Goal: Check status: Check status

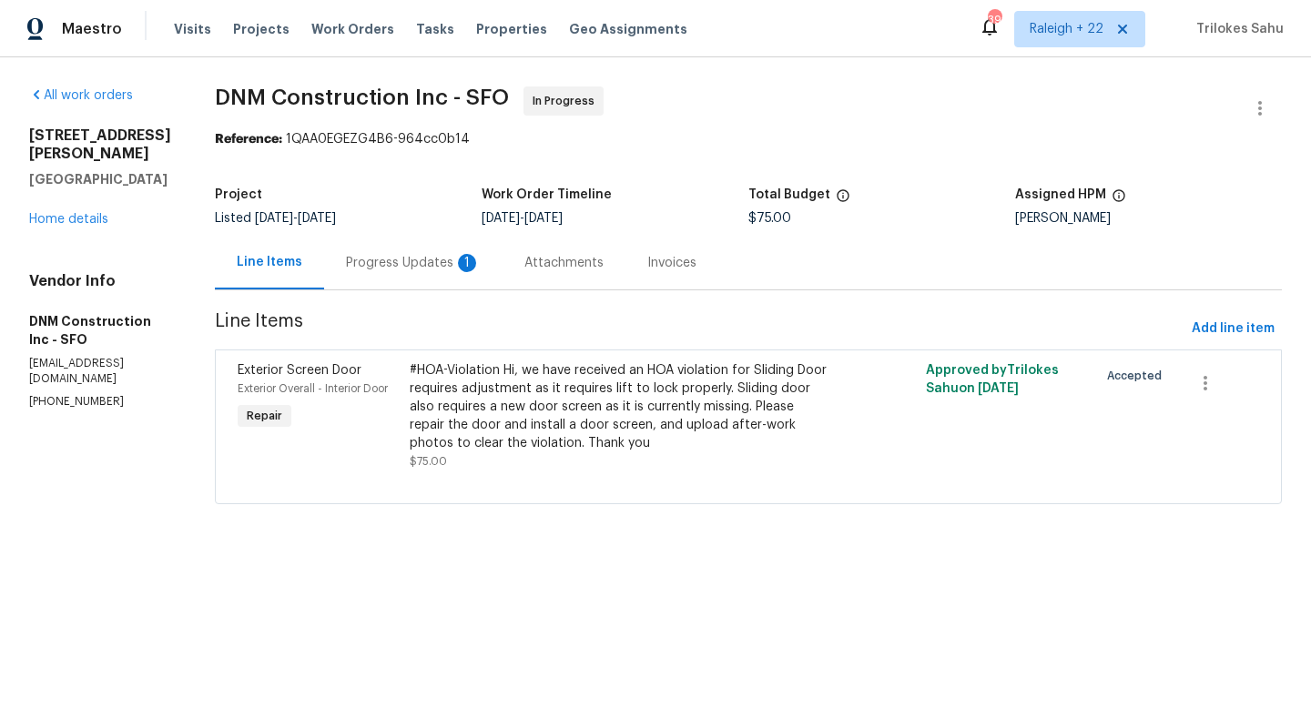
click at [432, 258] on div "Progress Updates 1" at bounding box center [413, 263] width 135 height 18
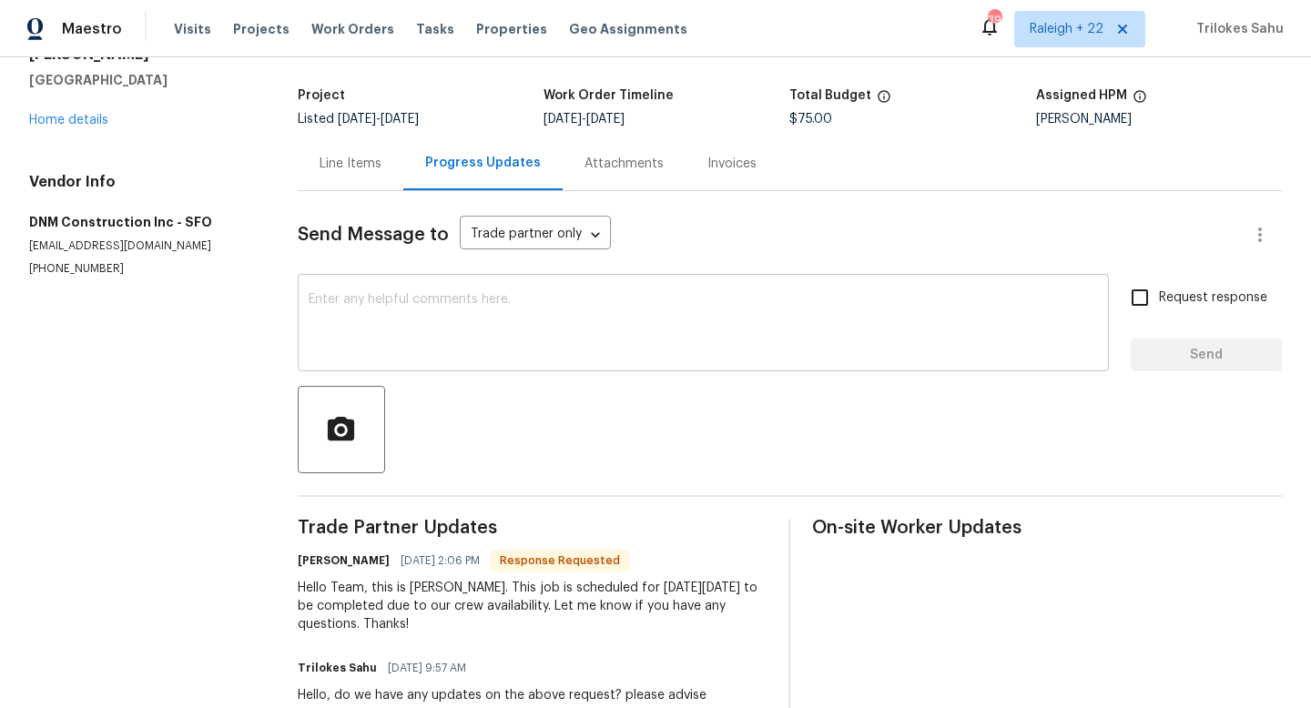
scroll to position [115, 0]
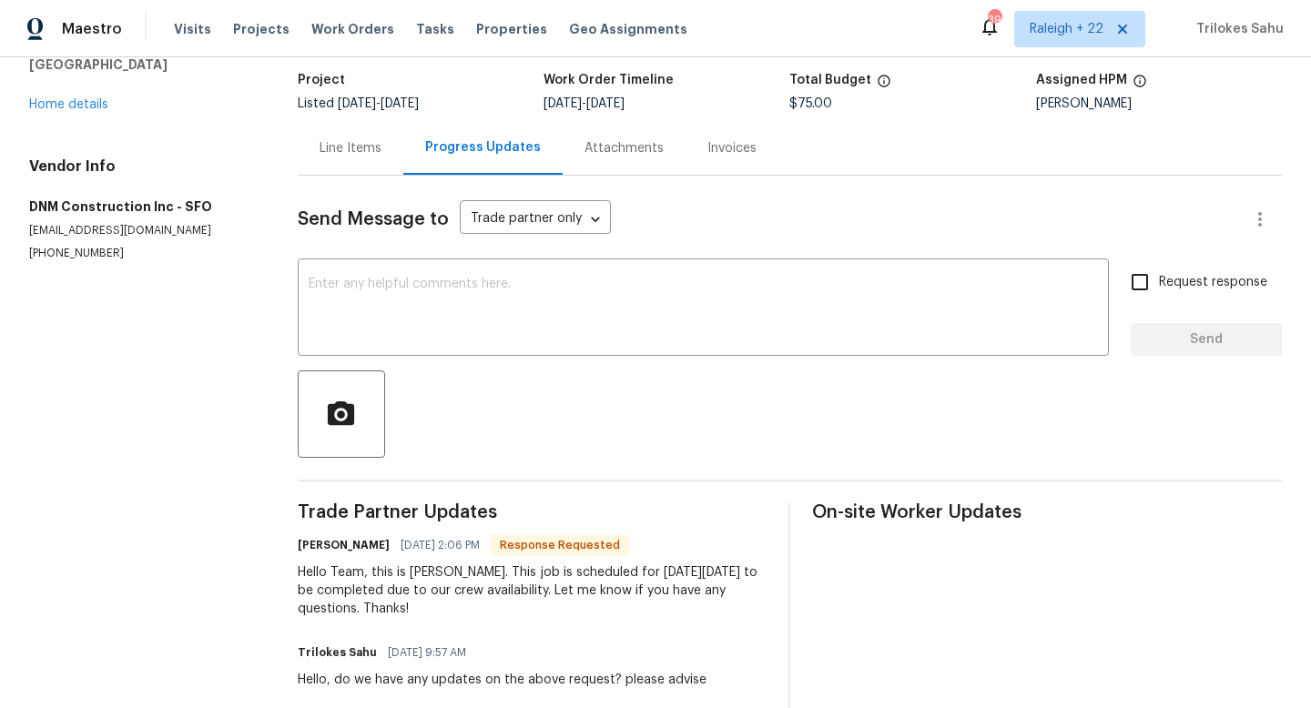
click at [361, 168] on div "Line Items" at bounding box center [351, 148] width 106 height 54
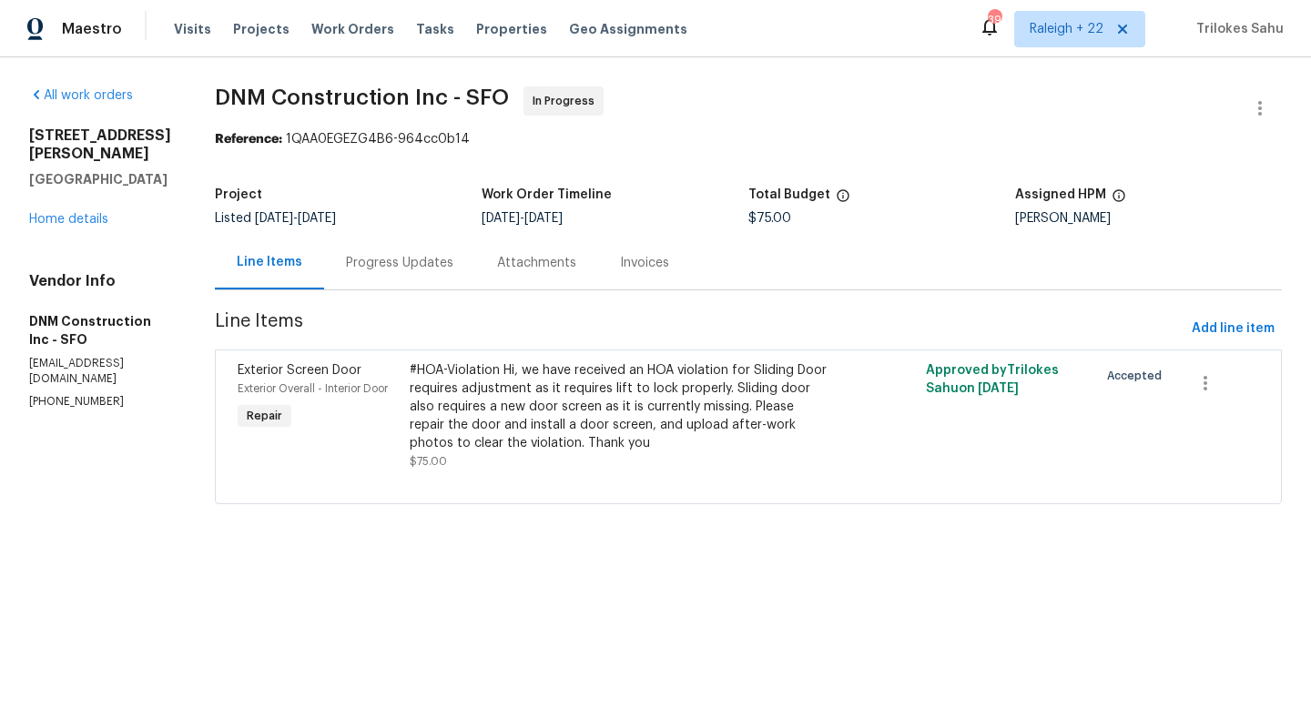
click at [417, 275] on div "Progress Updates" at bounding box center [399, 263] width 151 height 54
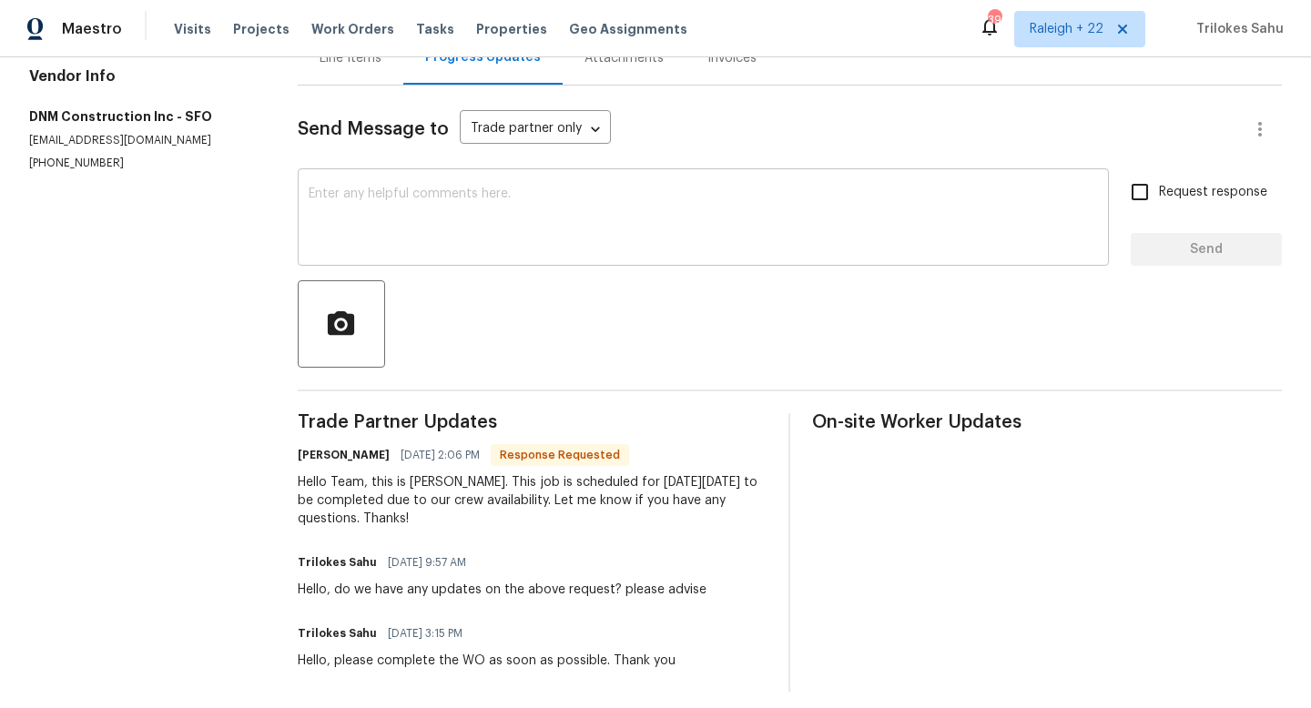
scroll to position [213, 0]
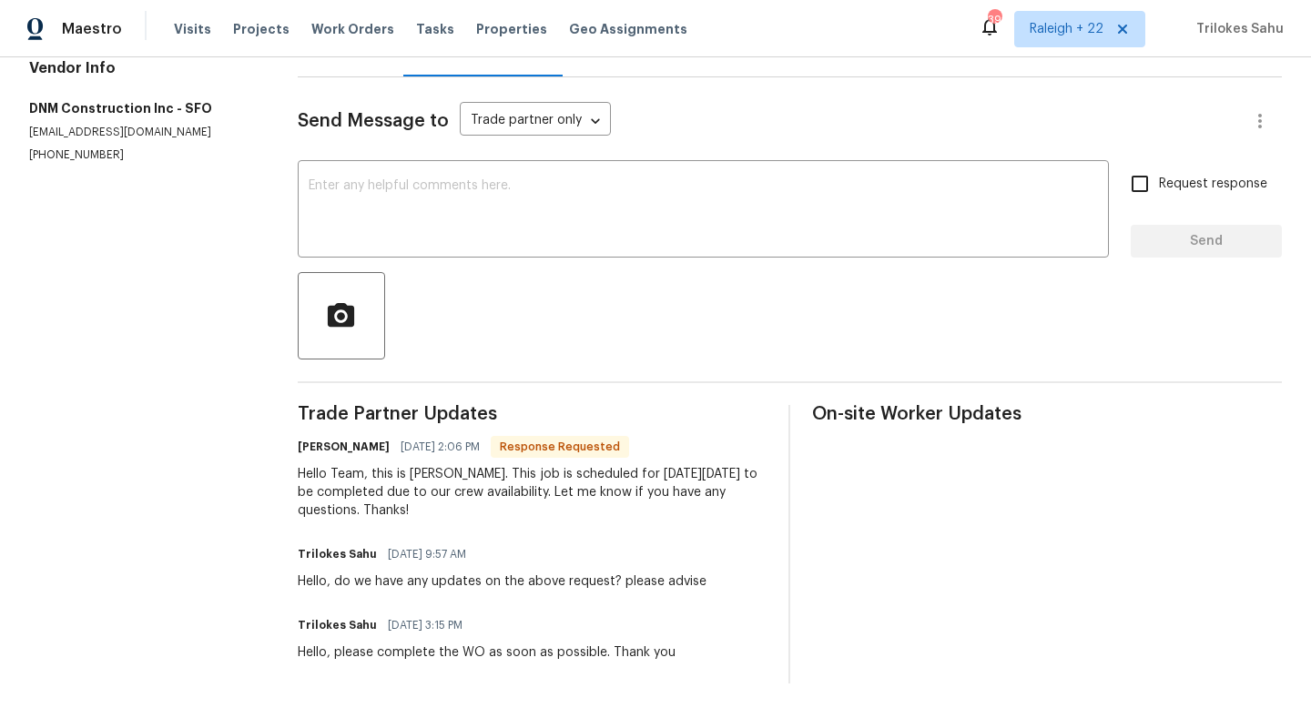
click at [430, 582] on div "Hello, do we have any updates on the above request? please advise" at bounding box center [502, 582] width 409 height 18
copy div "Hello, do we have any updates on the above request? please advise"
click at [443, 184] on textarea at bounding box center [703, 211] width 789 height 64
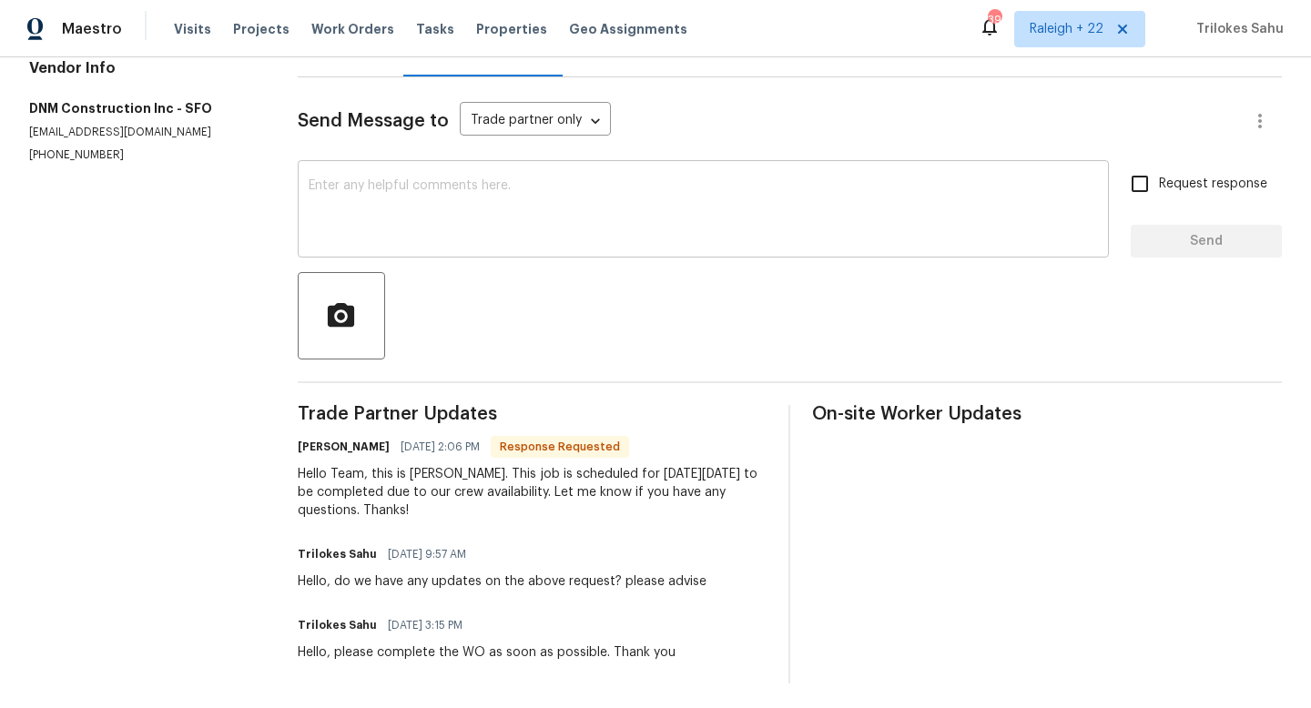
paste textarea "Hello, do we have any updates on the above request? please advise"
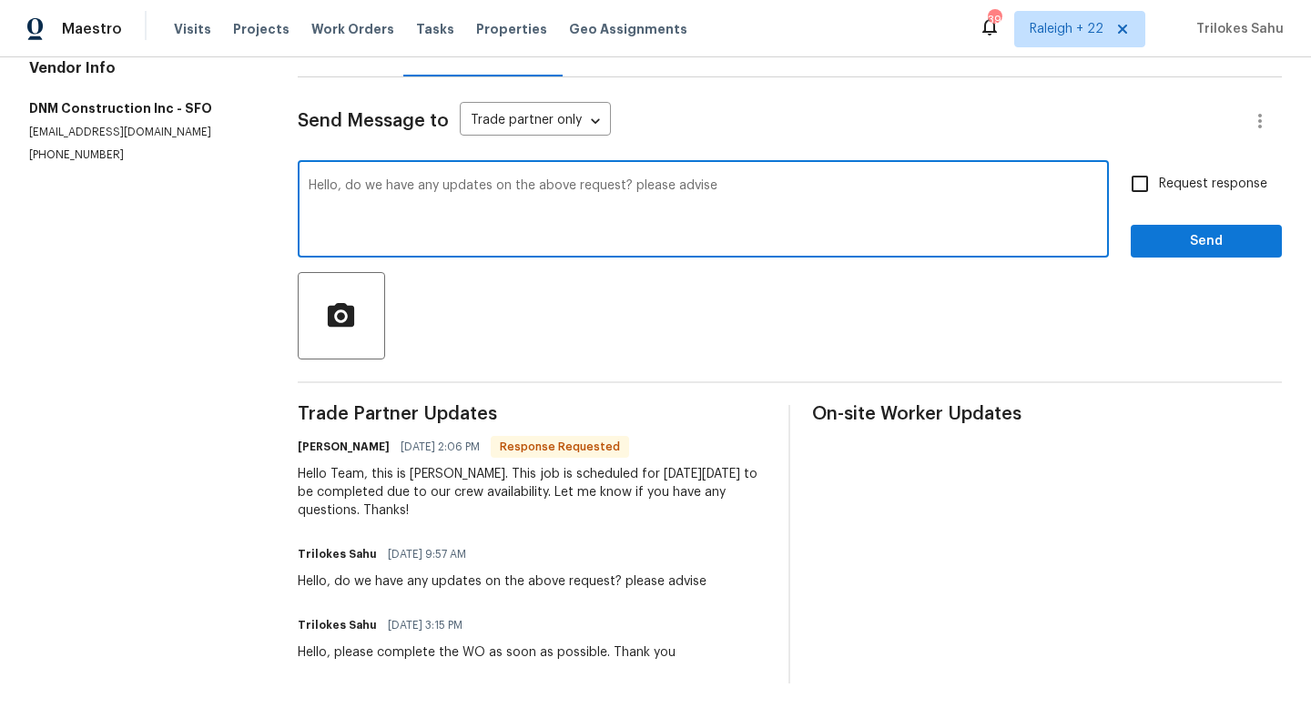
type textarea "Hello, do we have any updates on the above request? please advise"
click at [1145, 192] on input "Request response" at bounding box center [1140, 184] width 38 height 38
checkbox input "true"
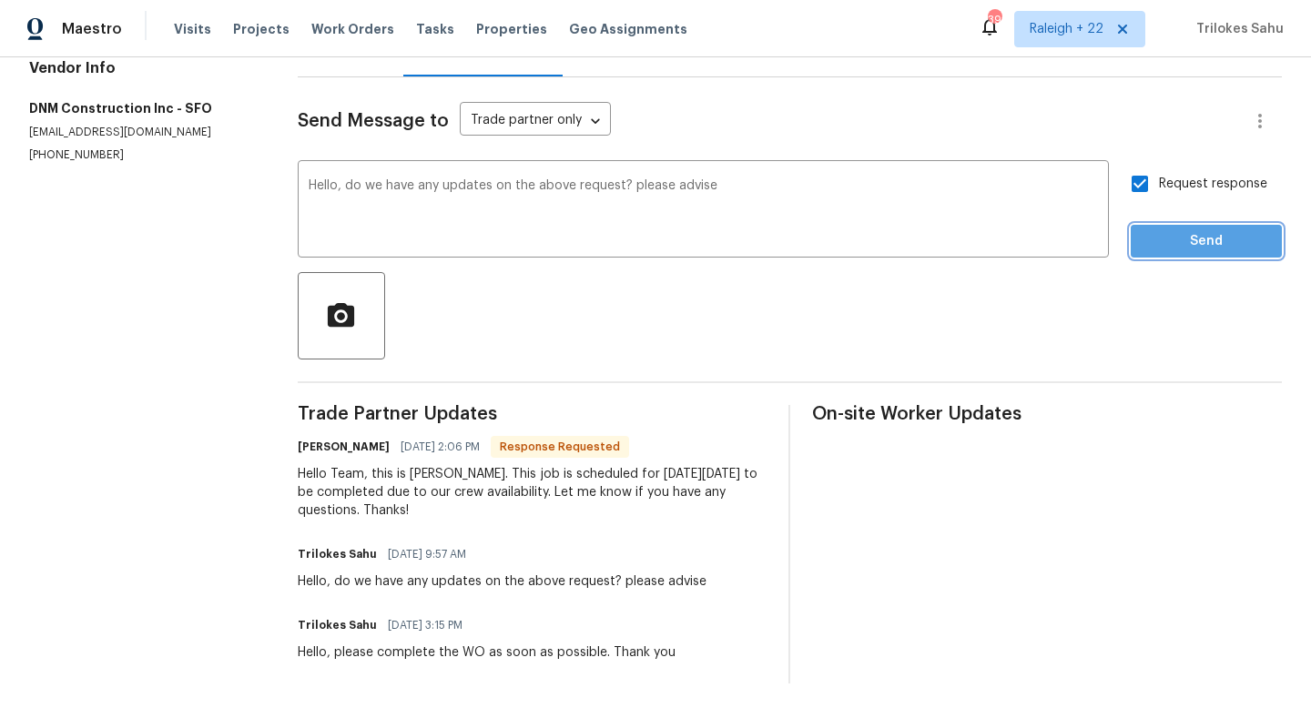
click at [1157, 252] on button "Send" at bounding box center [1206, 242] width 151 height 34
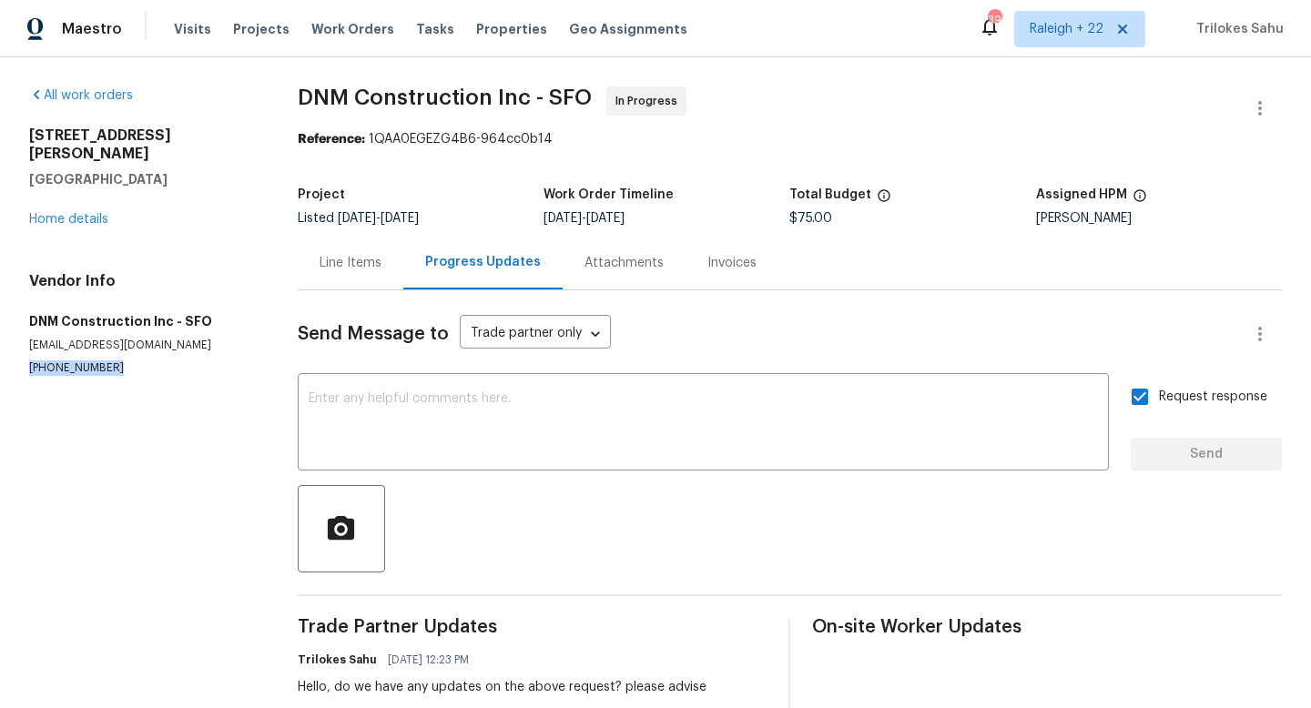
drag, startPoint x: 134, startPoint y: 356, endPoint x: 15, endPoint y: 346, distance: 118.8
click at [15, 346] on div "All work orders 39965 Parada St Apt A Newark, CA 94560 Home details Vendor Info…" at bounding box center [655, 527] width 1311 height 940
copy p "(909) 587-8409"
click at [80, 213] on link "Home details" at bounding box center [68, 219] width 79 height 13
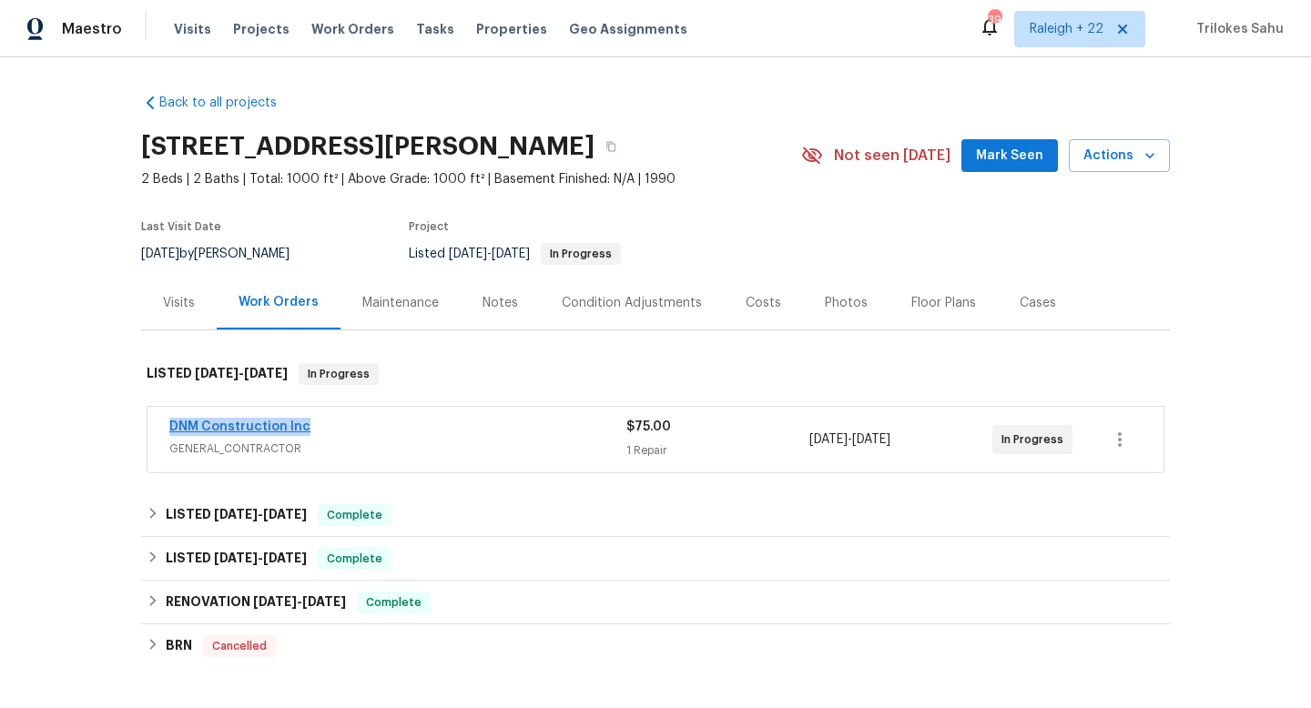
drag, startPoint x: 315, startPoint y: 424, endPoint x: 171, endPoint y: 421, distance: 143.9
click at [171, 421] on div "DNM Construction Inc" at bounding box center [397, 429] width 457 height 22
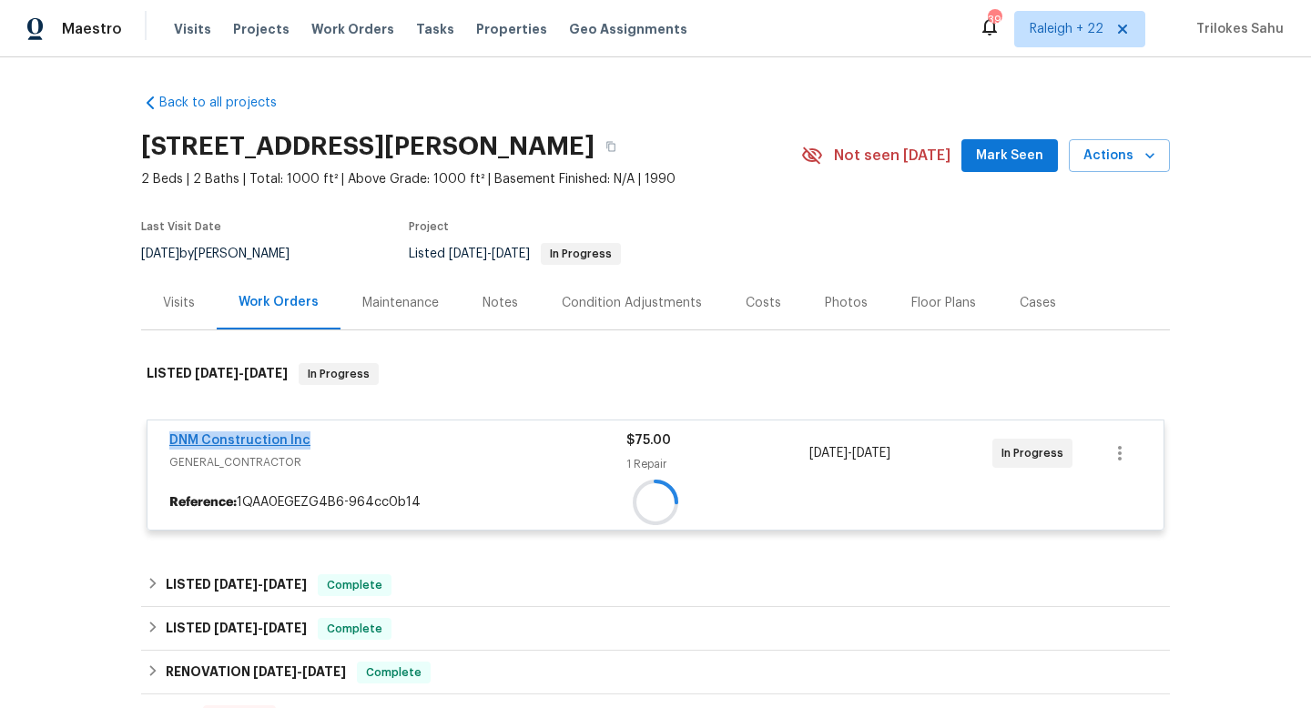
copy link "DNM Construction Inc"
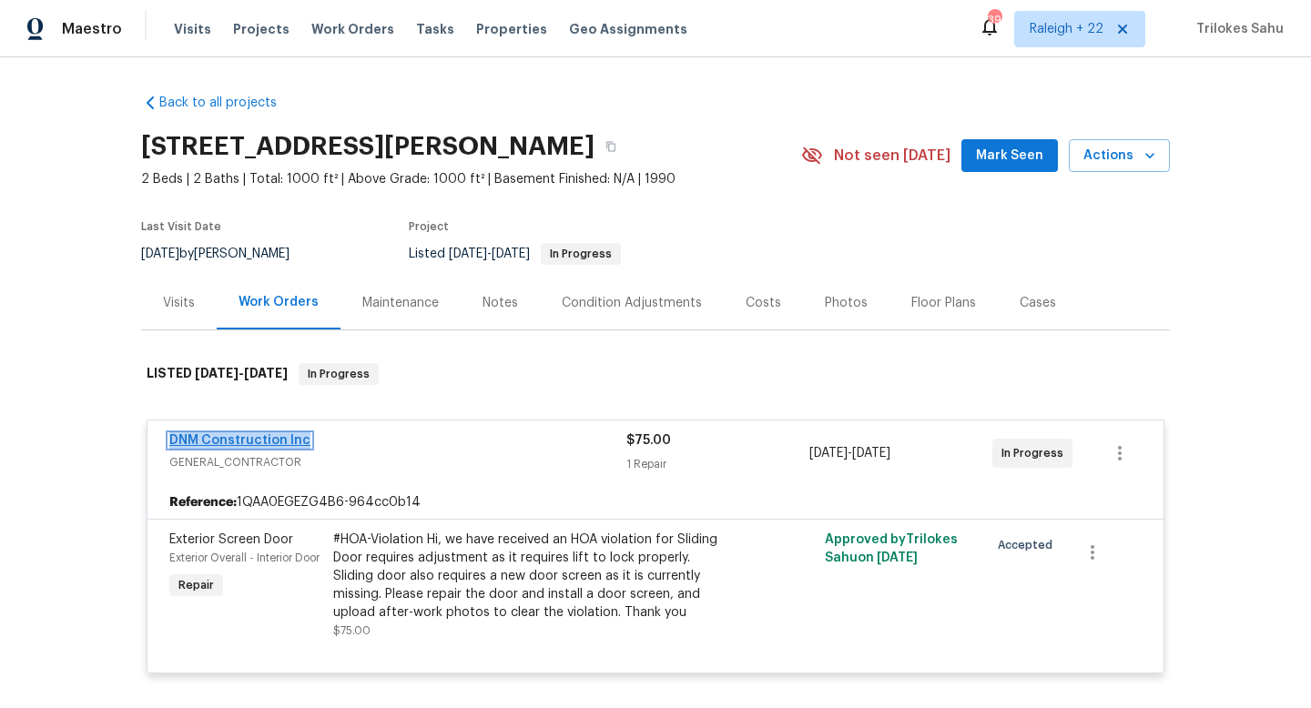
click at [281, 439] on link "DNM Construction Inc" at bounding box center [239, 440] width 141 height 13
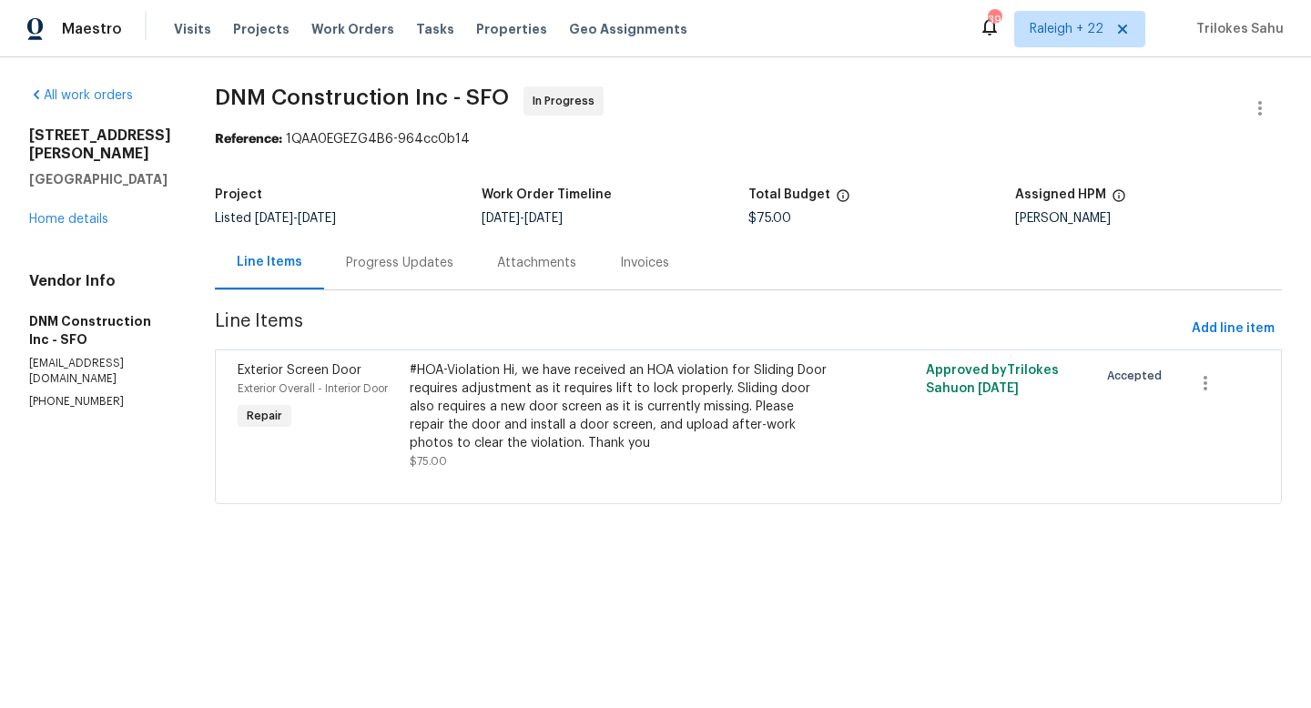
click at [391, 277] on div "Progress Updates" at bounding box center [399, 263] width 151 height 54
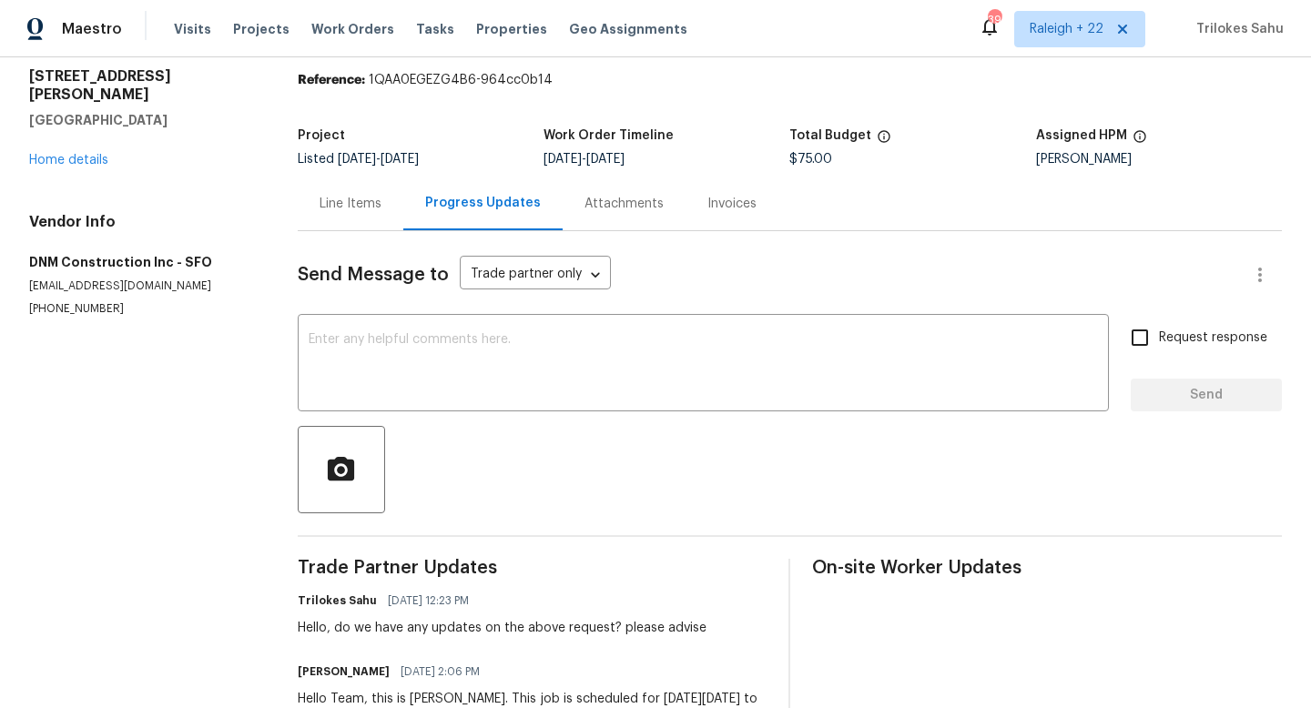
scroll to position [61, 0]
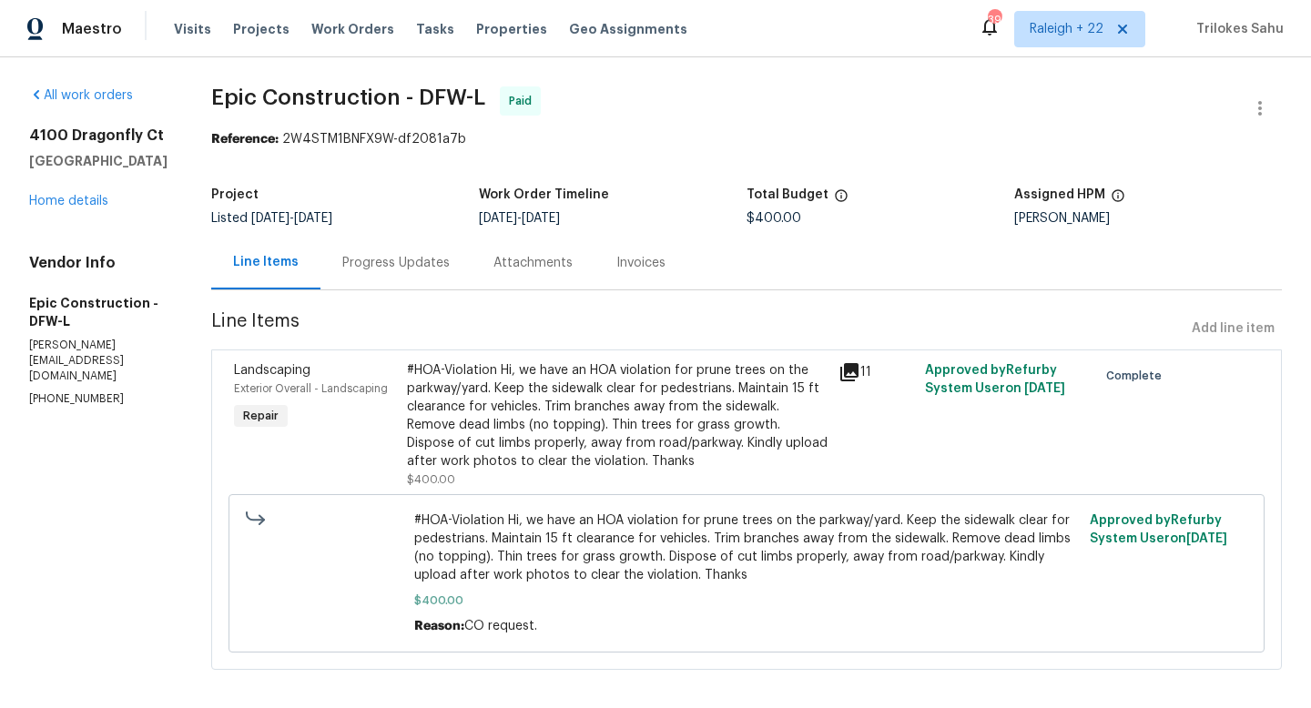
scroll to position [14, 0]
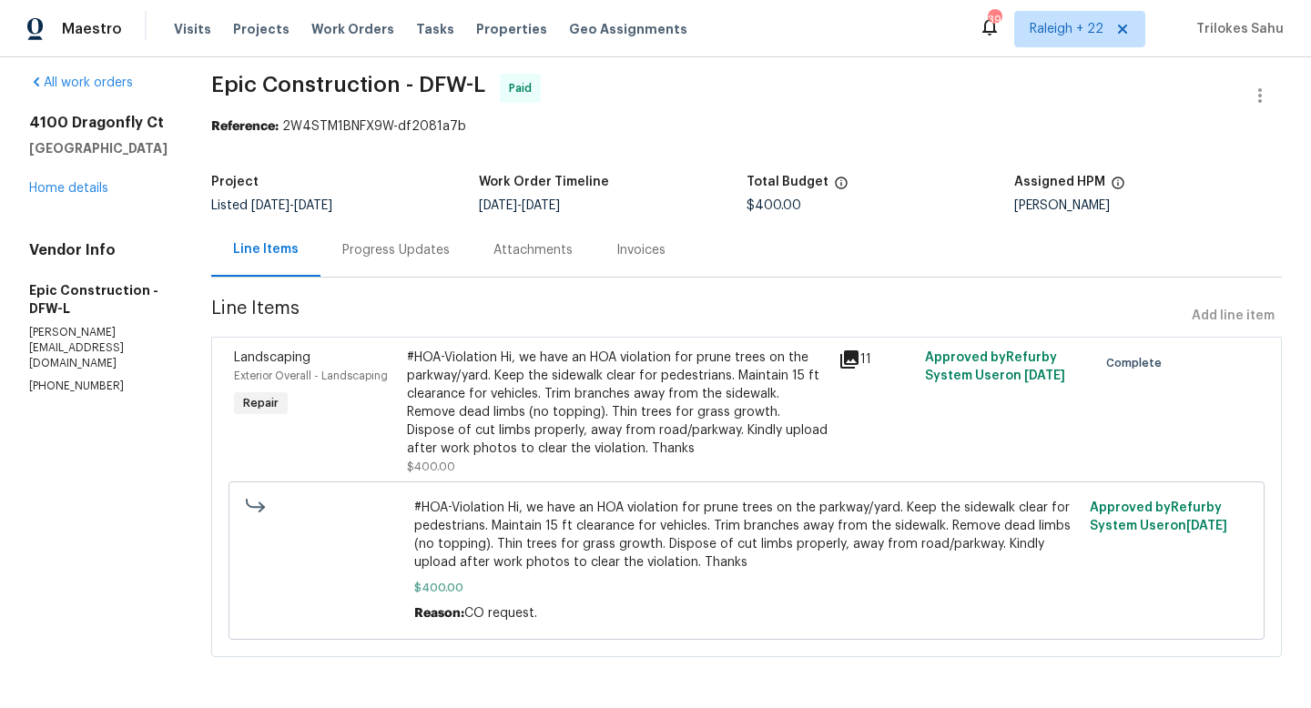
click at [521, 395] on div "#HOA-Violation Hi, we have an HOA violation for prune trees on the parkway/yard…" at bounding box center [617, 403] width 421 height 109
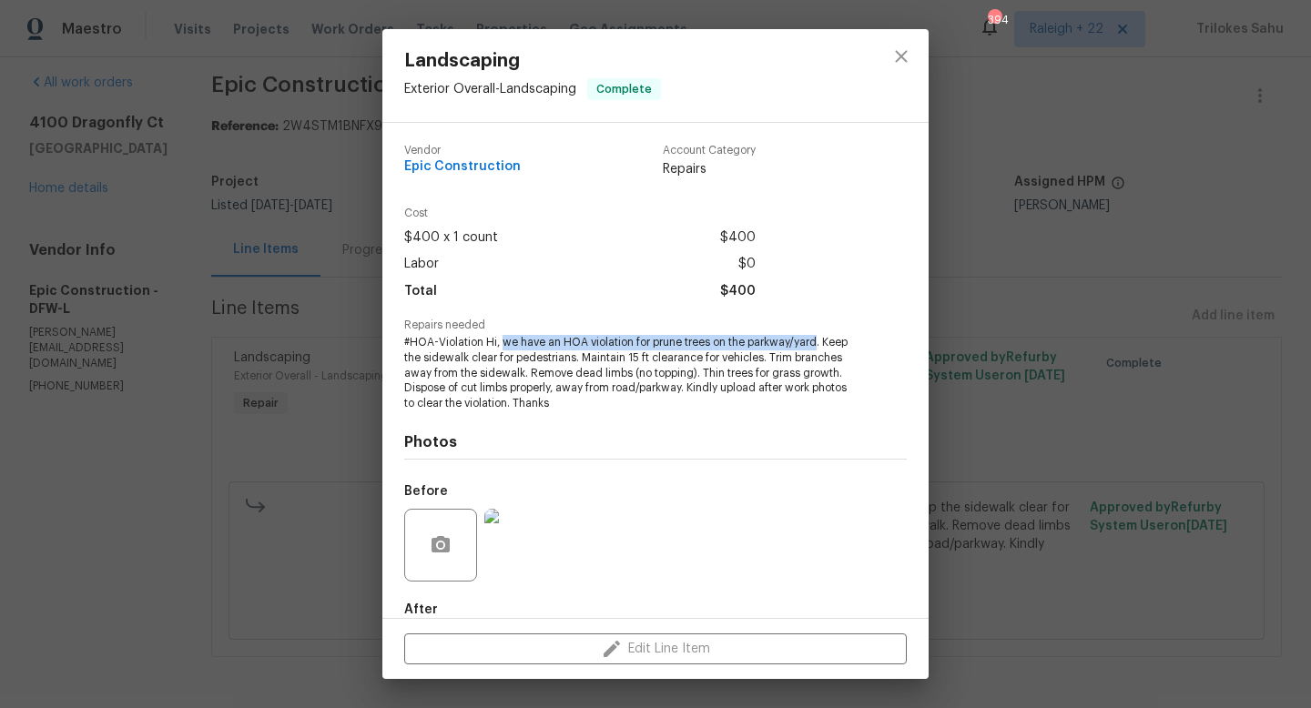
drag, startPoint x: 502, startPoint y: 341, endPoint x: 817, endPoint y: 338, distance: 315.1
click at [817, 338] on span "#HOA-Violation Hi, we have an HOA violation for prune trees on the parkway/yard…" at bounding box center [630, 373] width 453 height 76
copy span "we have an HOA violation for prune trees on the parkway/yard"
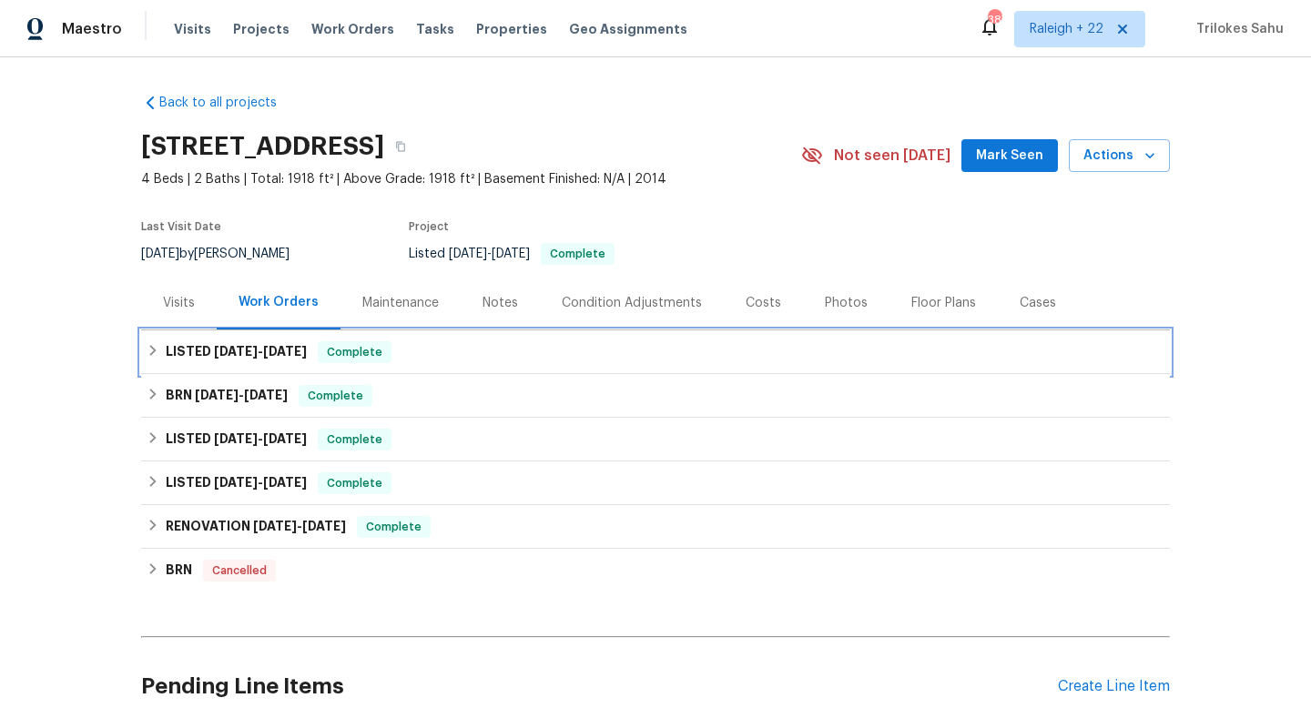
click at [156, 357] on icon at bounding box center [153, 350] width 13 height 13
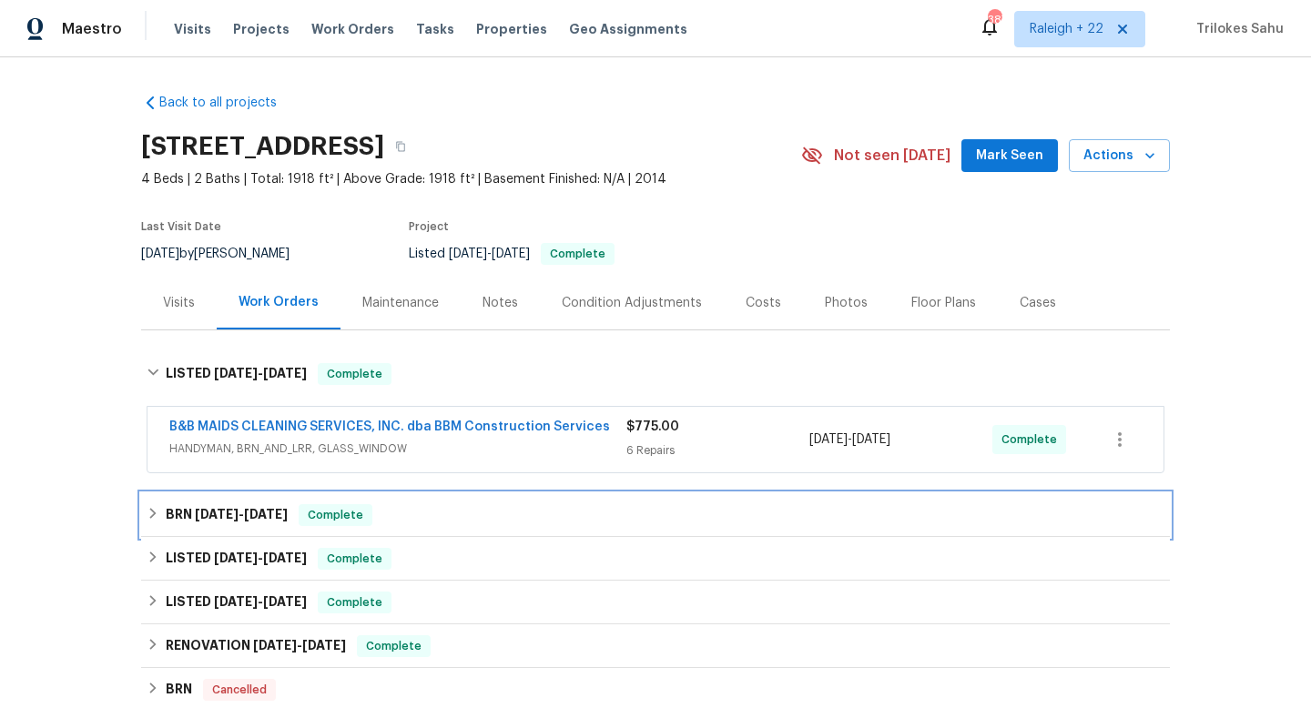
click at [160, 509] on div "BRN 9/15/25 - 9/16/25 Complete" at bounding box center [656, 515] width 1018 height 22
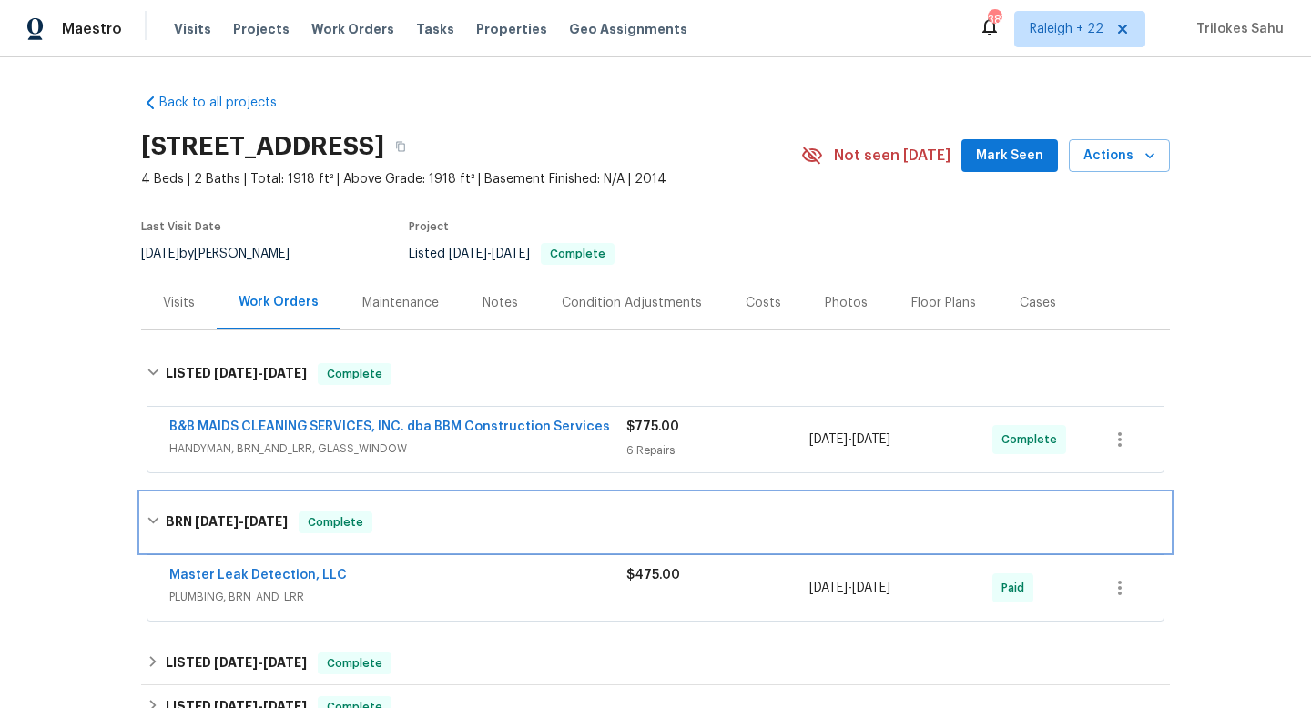
scroll to position [5, 0]
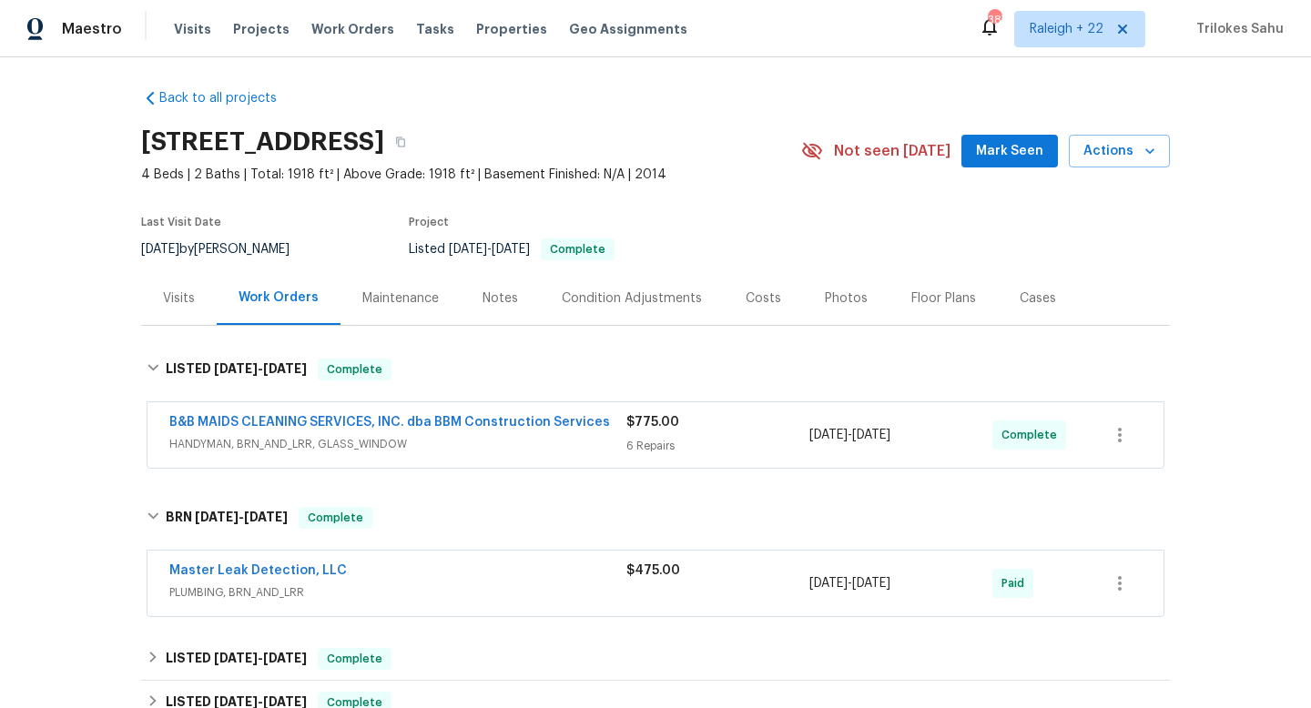
click at [249, 439] on span "HANDYMAN, BRN_AND_LRR, GLASS_WINDOW" at bounding box center [397, 444] width 457 height 18
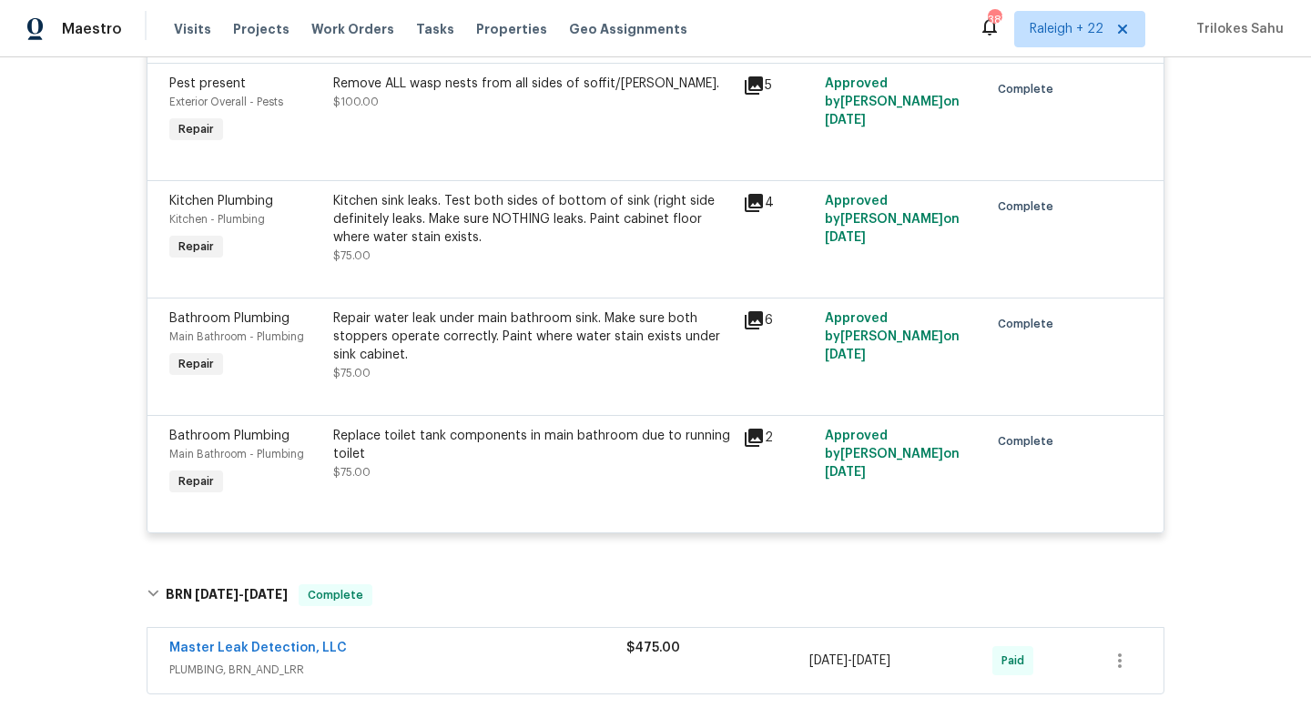
scroll to position [914, 0]
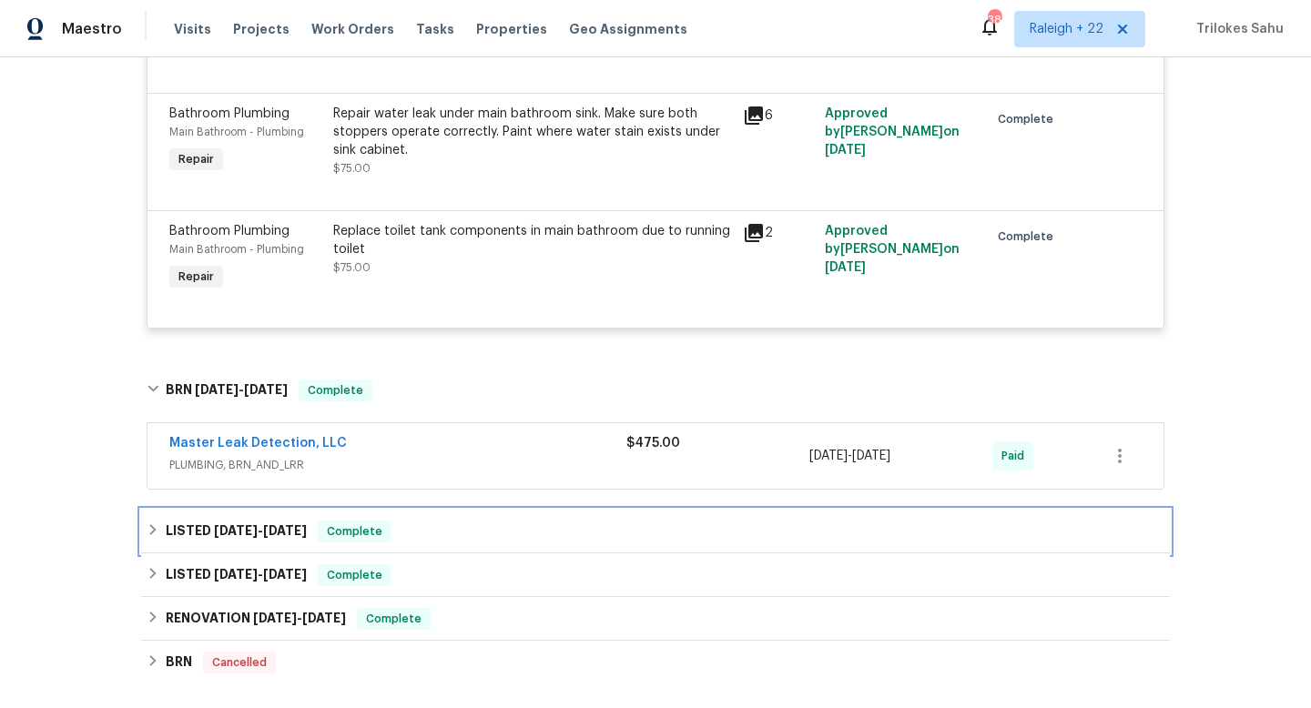
click at [141, 532] on div "LISTED 9/10/25 - 9/12/25 Complete" at bounding box center [655, 532] width 1029 height 44
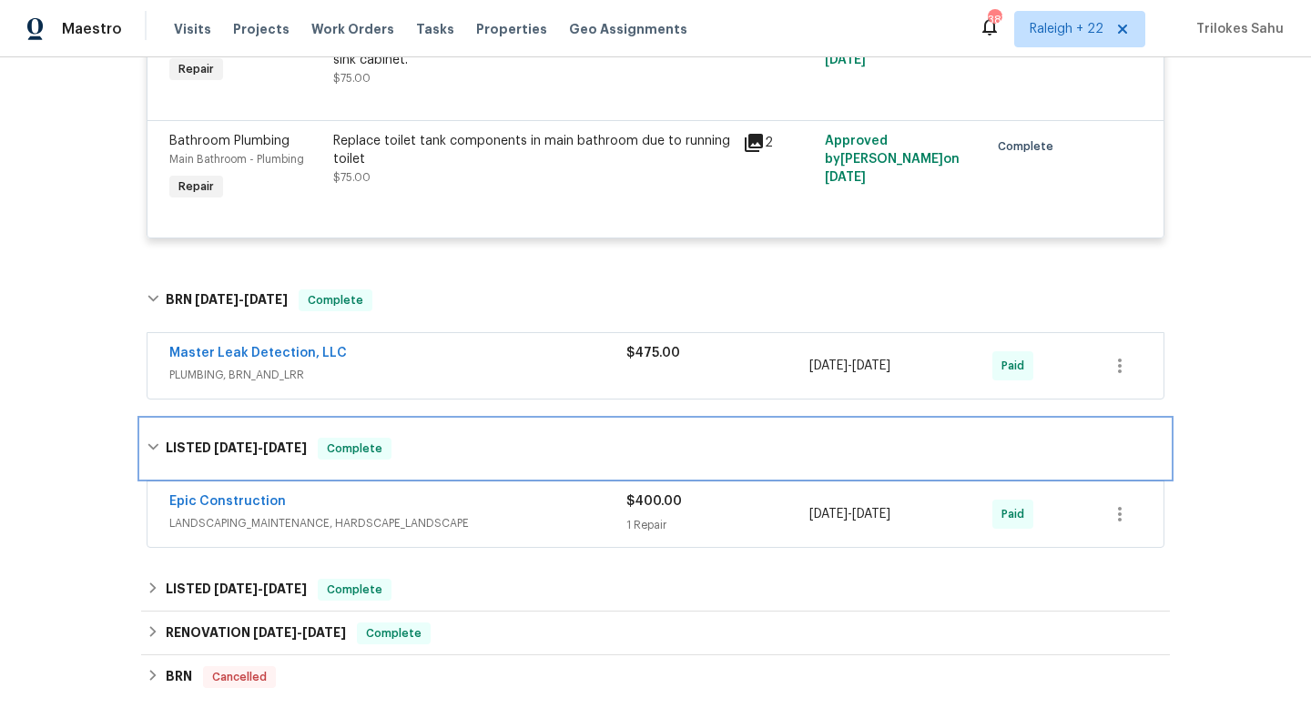
scroll to position [1063, 0]
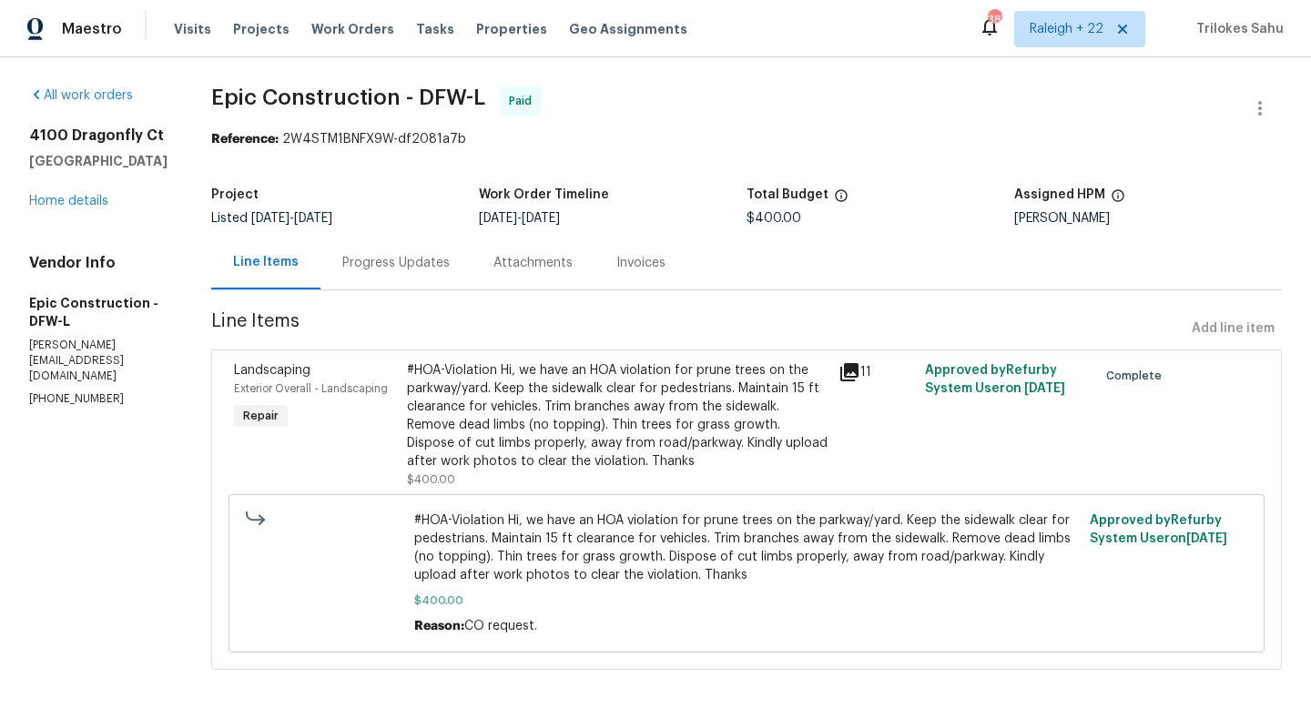
click at [383, 270] on div "Progress Updates" at bounding box center [395, 263] width 107 height 18
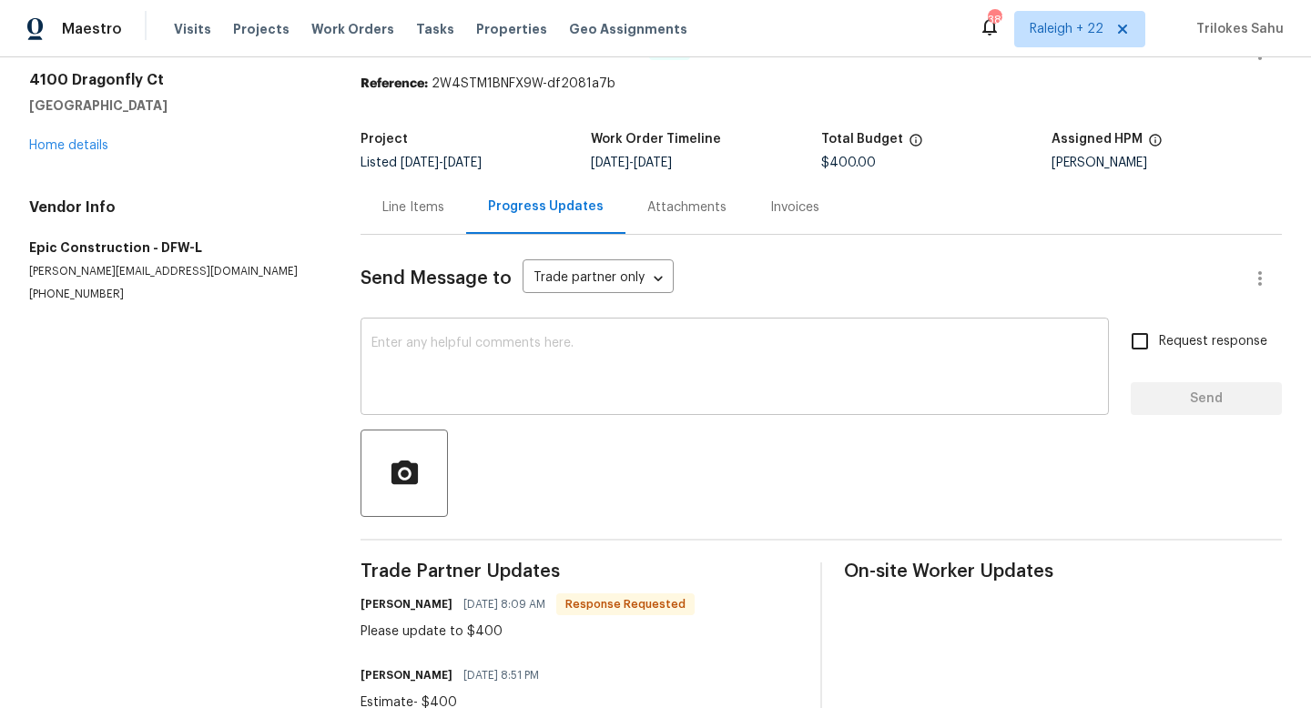
scroll to position [61, 0]
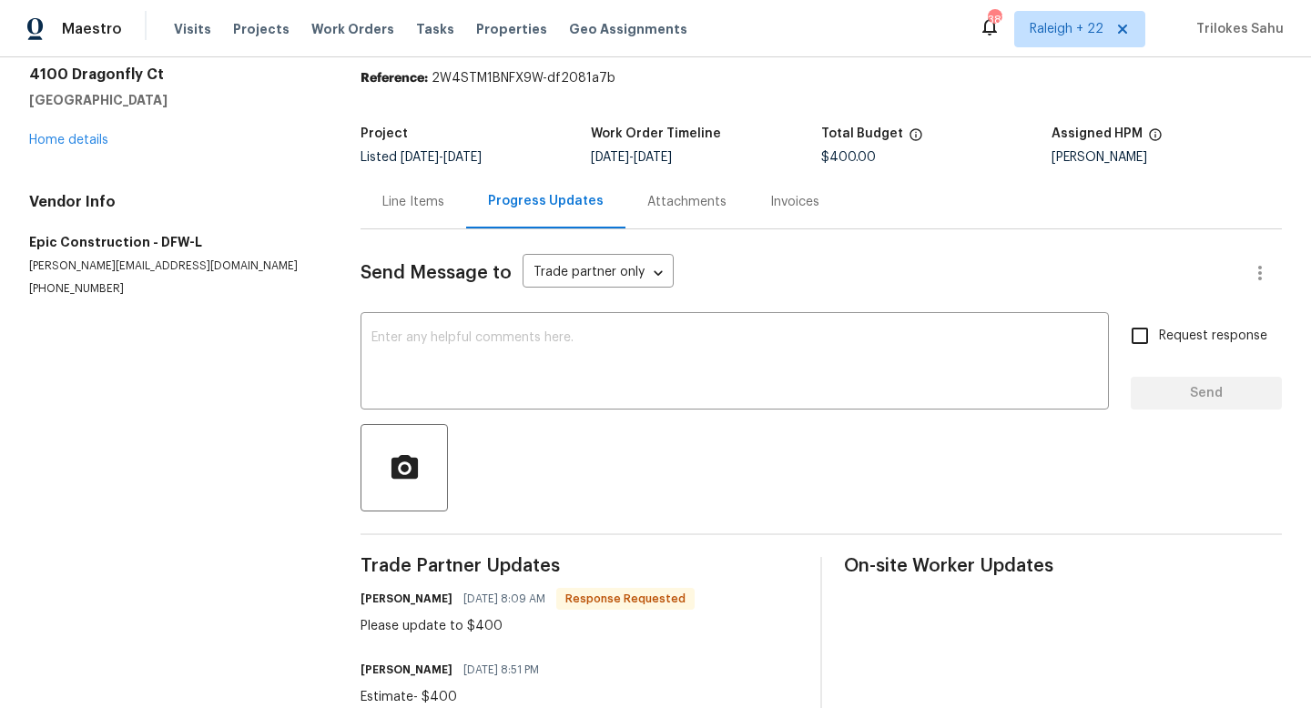
click at [422, 214] on div "Line Items" at bounding box center [414, 202] width 106 height 54
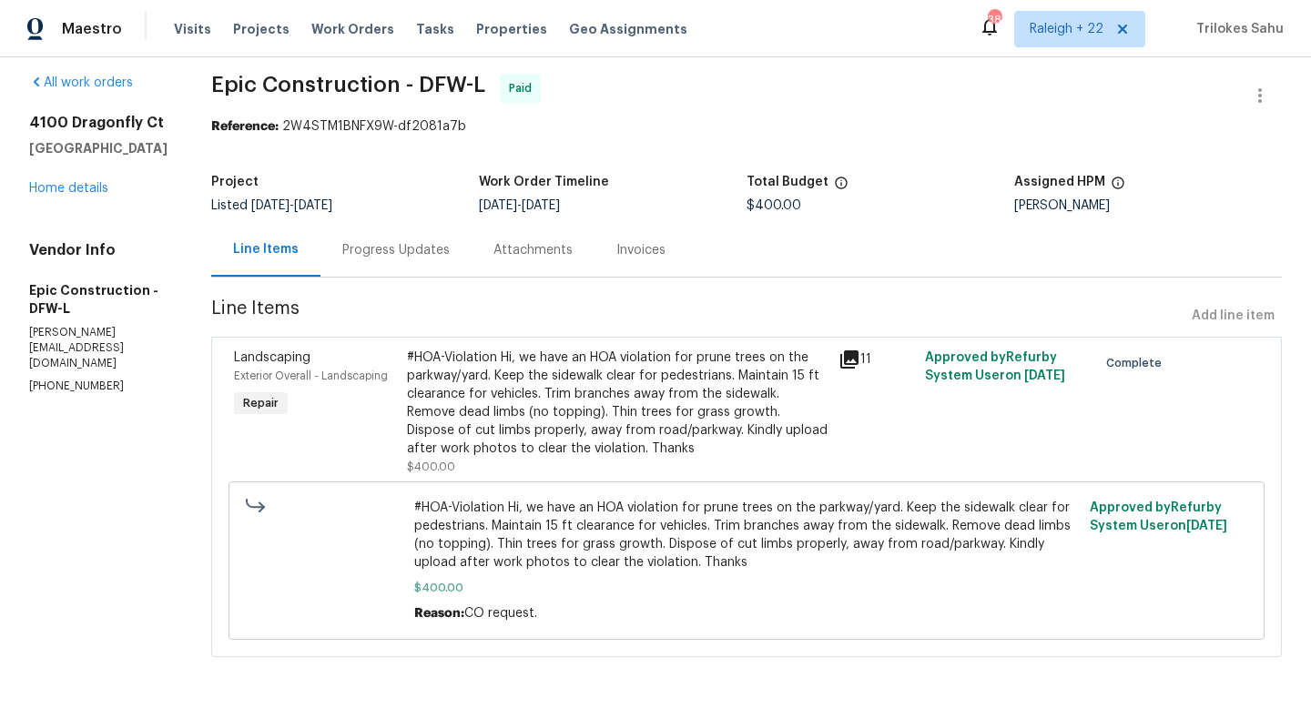
scroll to position [14, 0]
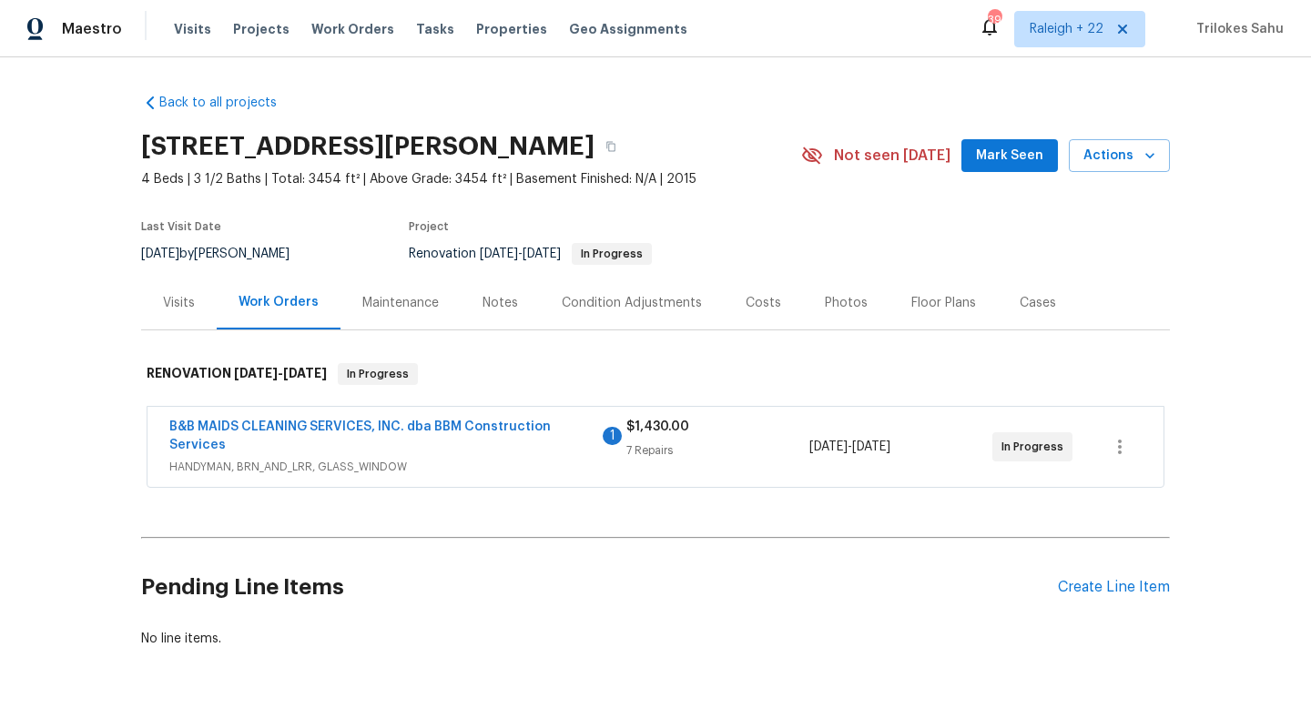
click at [332, 474] on span "HANDYMAN, BRN_AND_LRR, GLASS_WINDOW" at bounding box center [397, 467] width 457 height 18
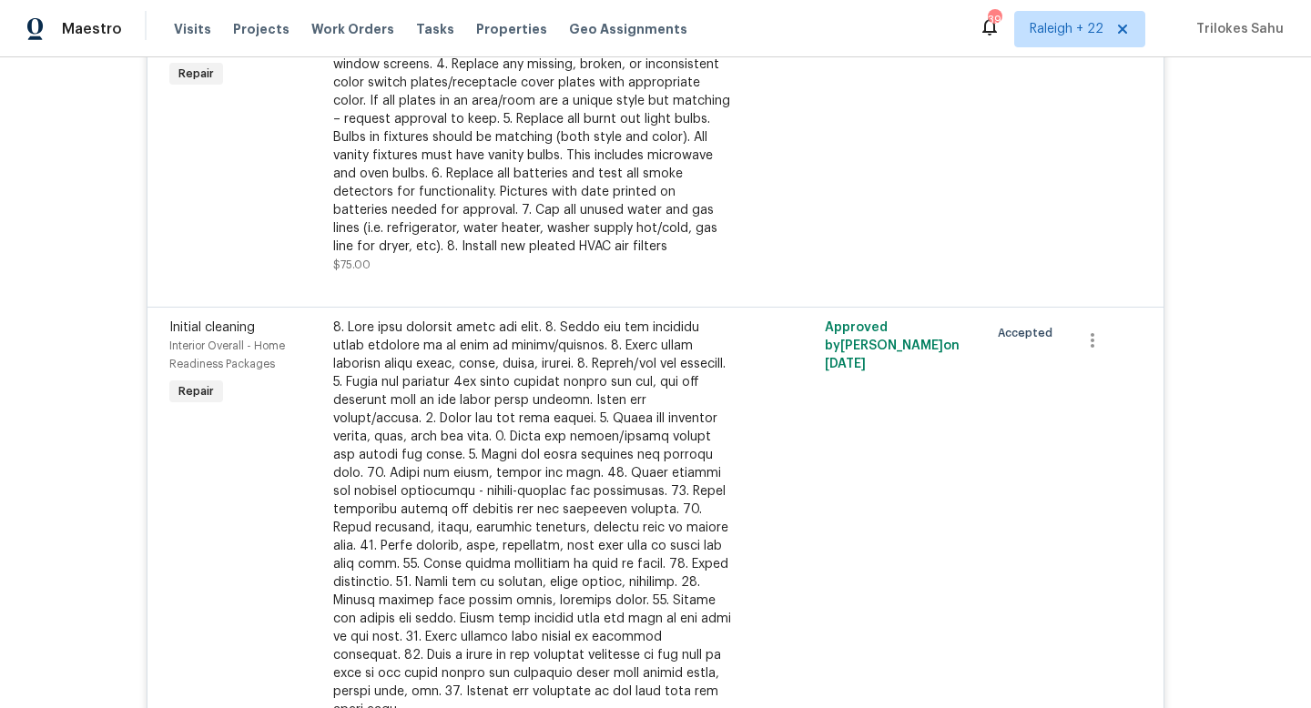
scroll to position [97, 0]
